Goal: Information Seeking & Learning: Check status

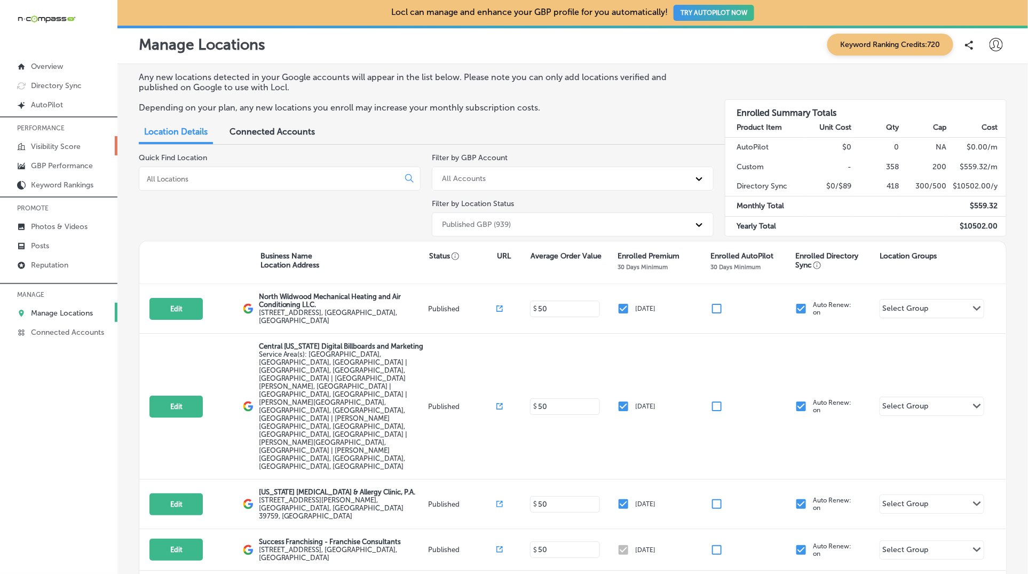
click at [57, 148] on p "Visibility Score" at bounding box center [56, 146] width 50 height 9
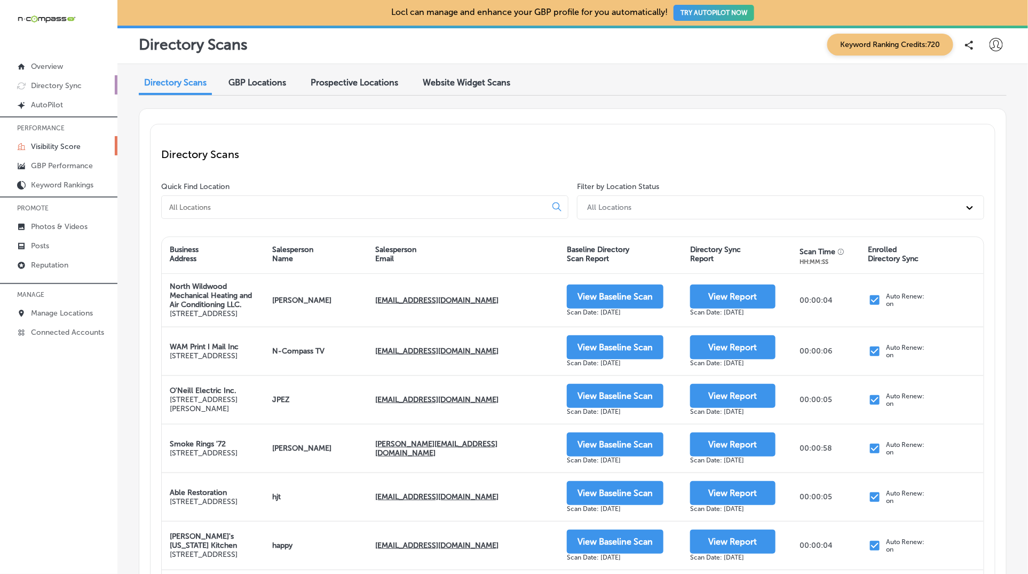
click at [62, 84] on p "Directory Sync" at bounding box center [56, 85] width 51 height 9
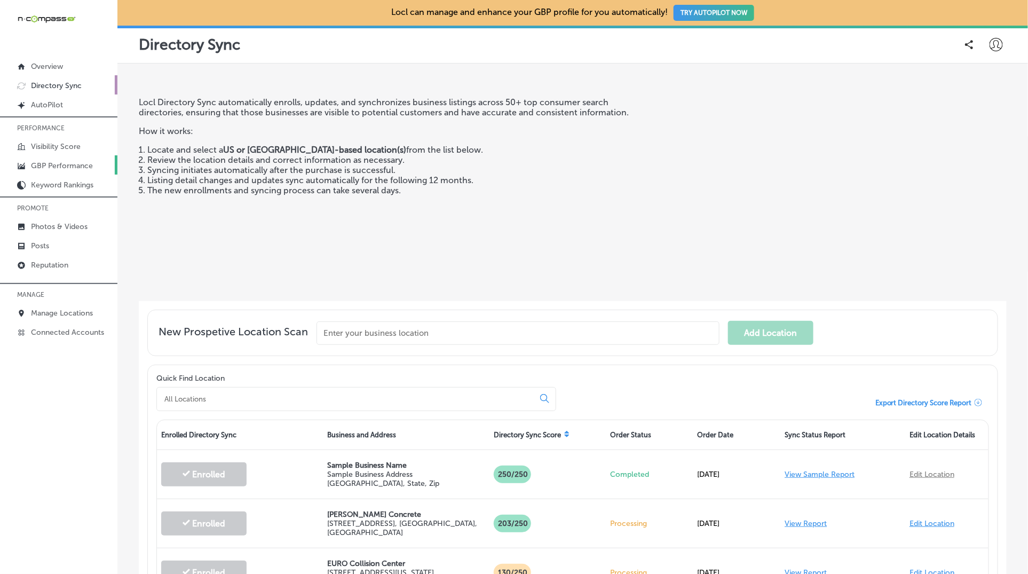
click at [67, 165] on p "GBP Performance" at bounding box center [62, 165] width 62 height 9
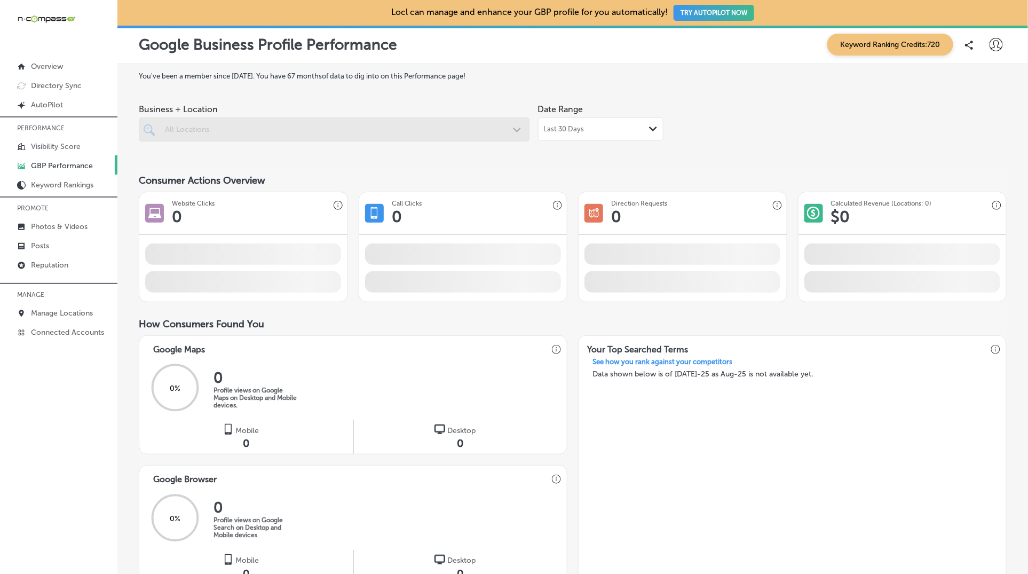
click at [579, 129] on span "Last 30 Days" at bounding box center [564, 129] width 41 height 9
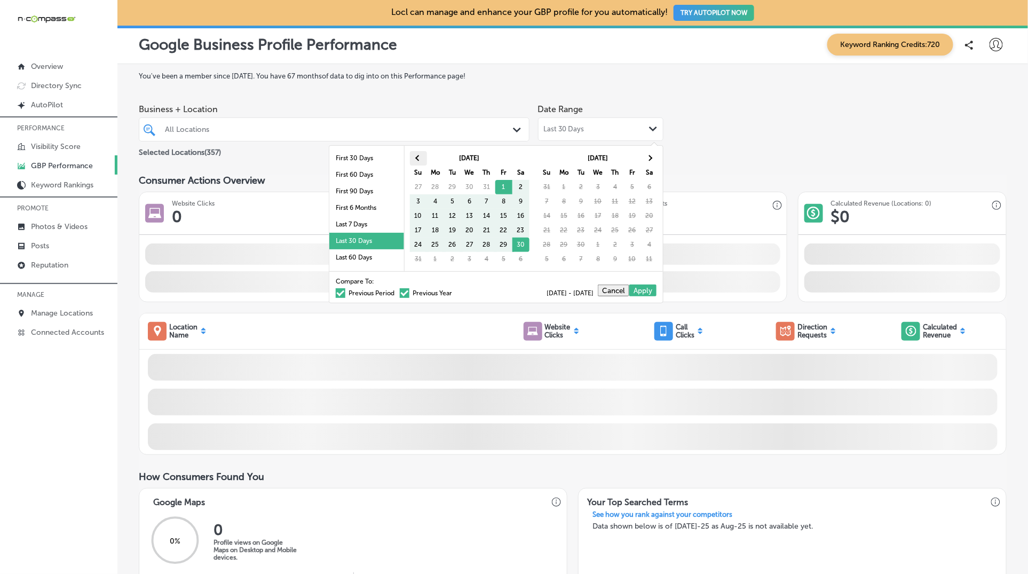
click at [413, 161] on th at bounding box center [418, 158] width 17 height 14
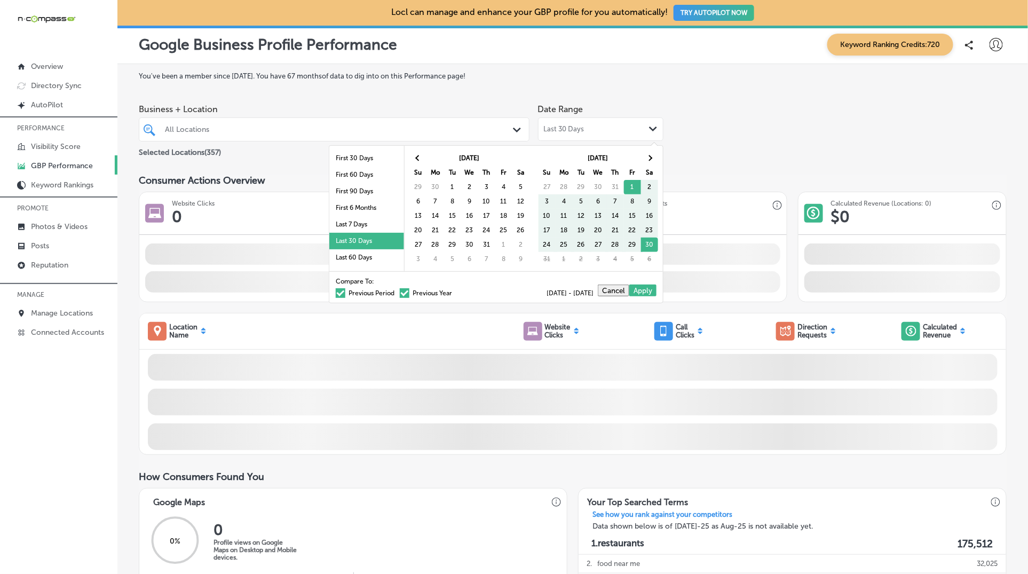
click at [413, 161] on th at bounding box center [418, 158] width 17 height 14
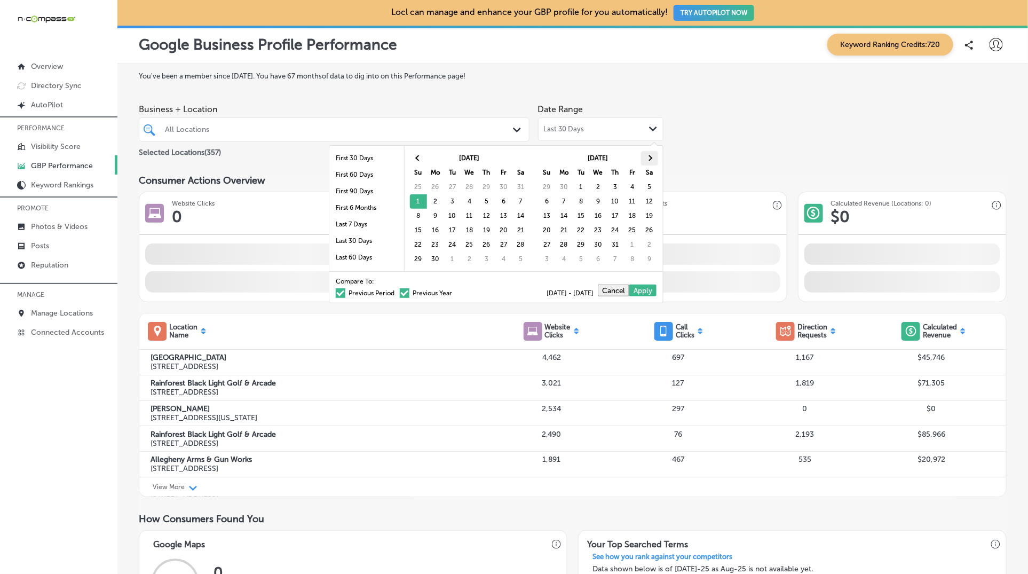
click at [649, 157] on span at bounding box center [649, 158] width 6 height 6
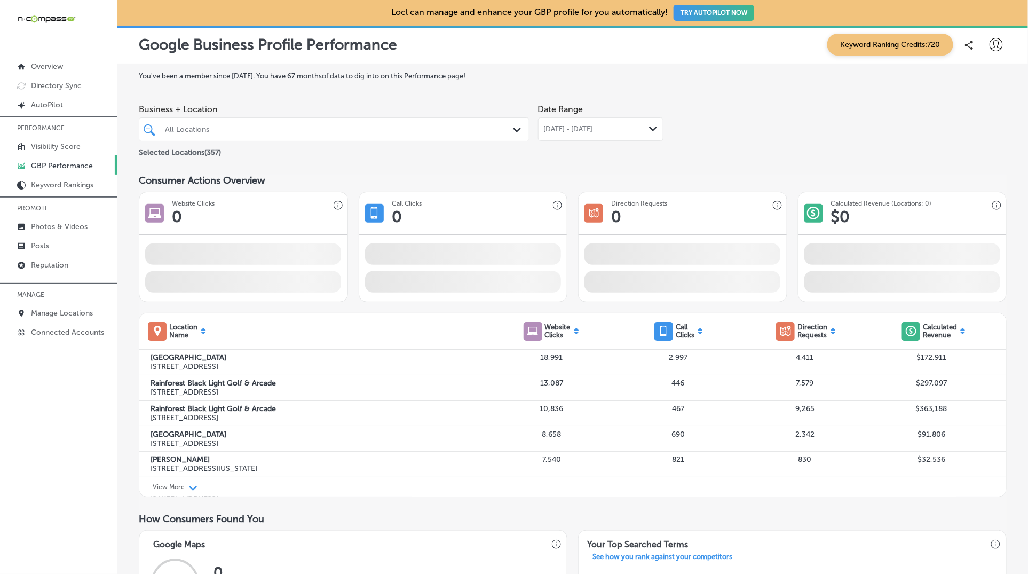
click at [404, 132] on div "All Locations" at bounding box center [339, 129] width 349 height 9
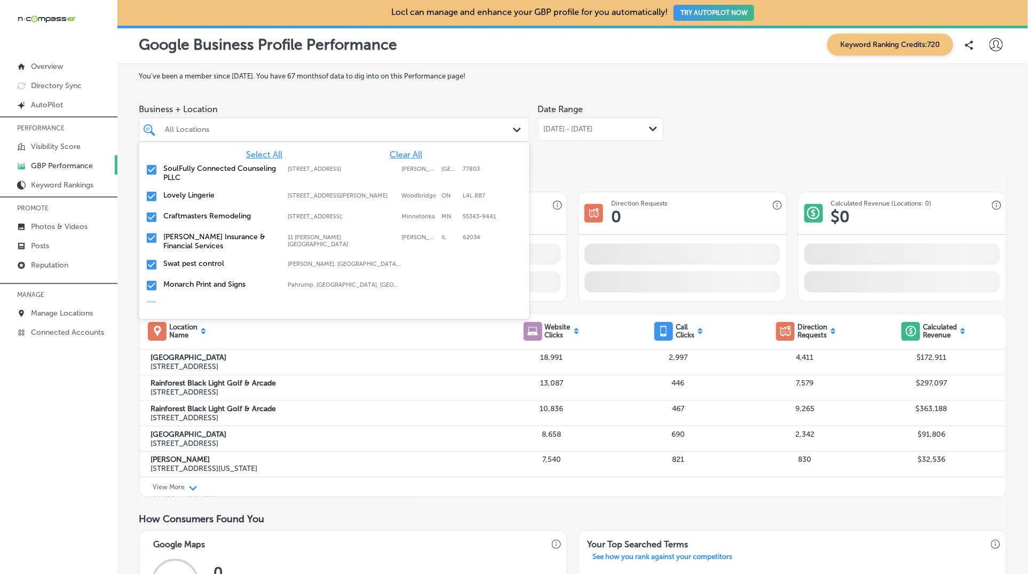
click at [405, 152] on span "Clear All" at bounding box center [405, 154] width 33 height 10
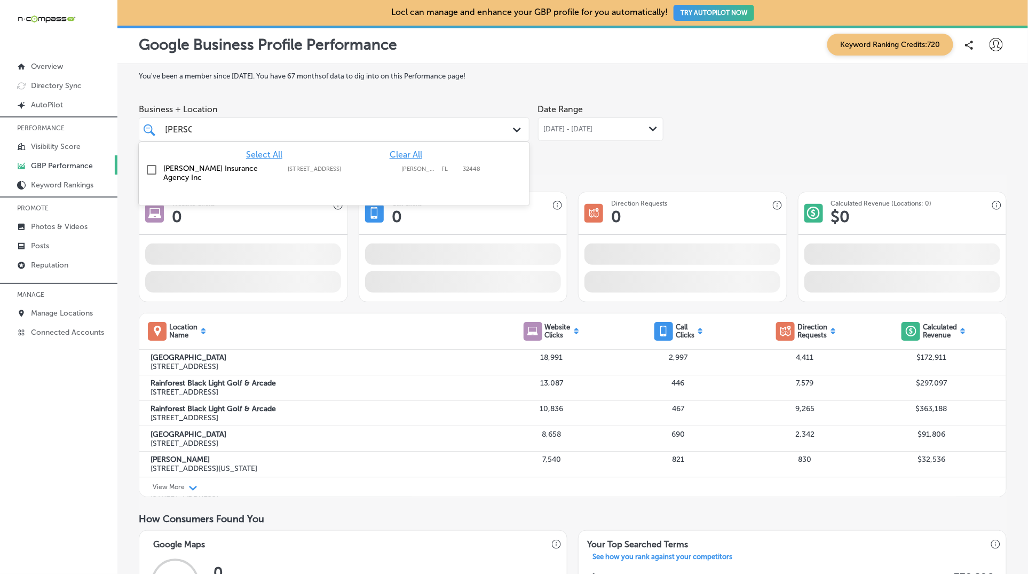
click at [355, 166] on label "[STREET_ADDRESS]" at bounding box center [342, 168] width 108 height 7
type input "[PERSON_NAME]"
click at [840, 141] on div "Business + Location option [STREET_ADDRESS]. option [STREET_ADDRESS]. 2 results…" at bounding box center [573, 129] width 868 height 60
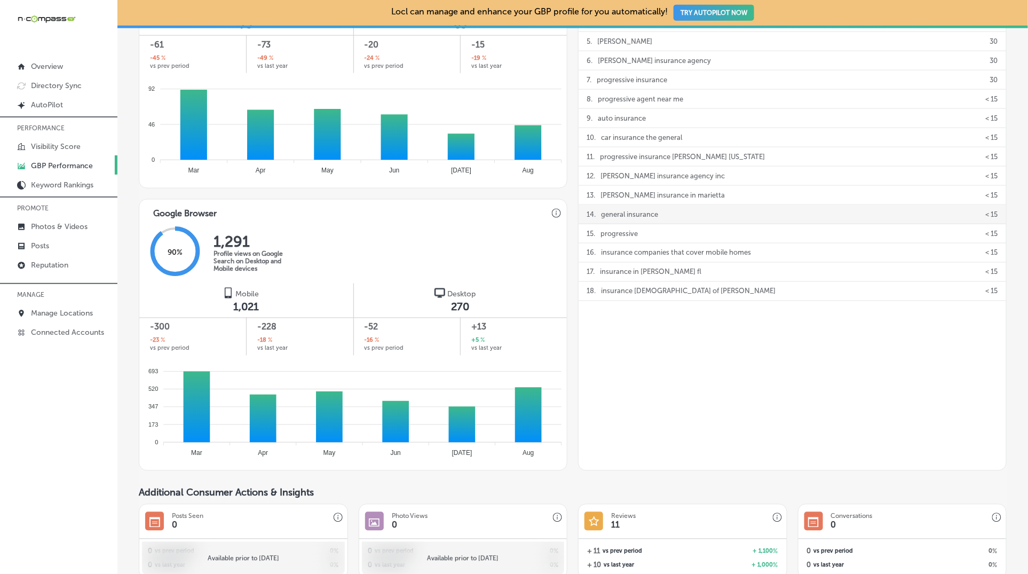
scroll to position [522, 0]
